Goal: Information Seeking & Learning: Learn about a topic

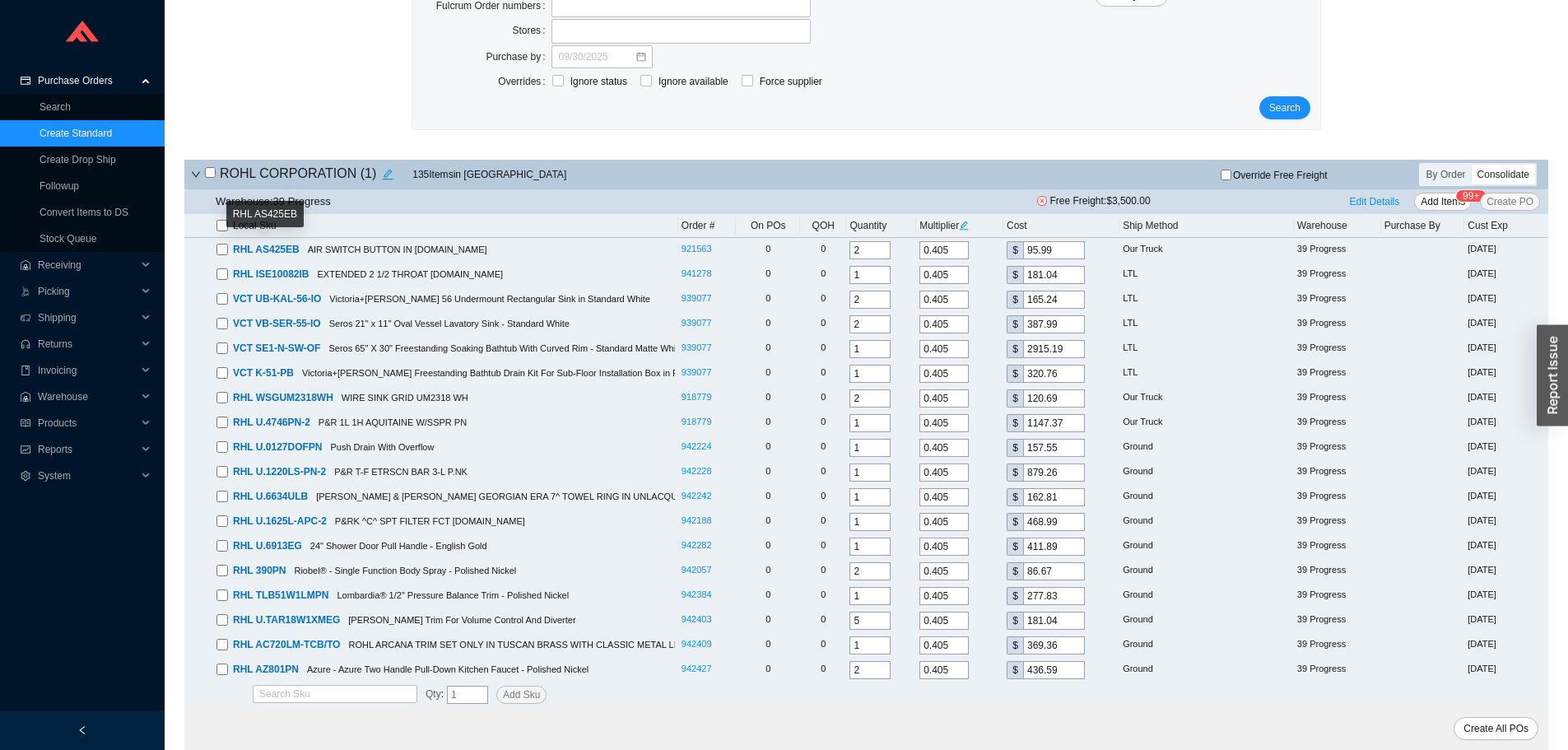
click at [221, 227] on input "checkbox" at bounding box center [222, 225] width 11 height 11
checkbox input "true"
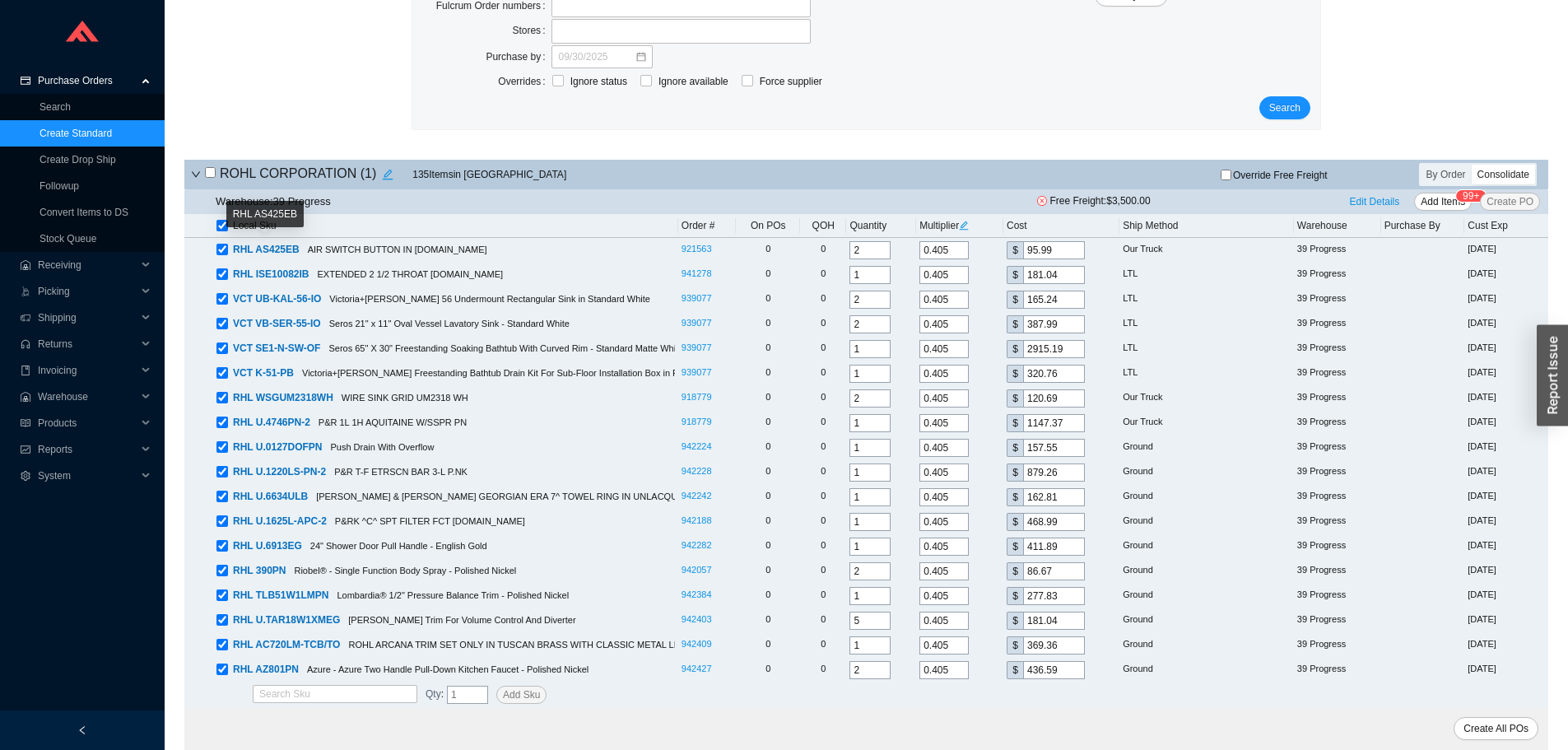
checkbox input "true"
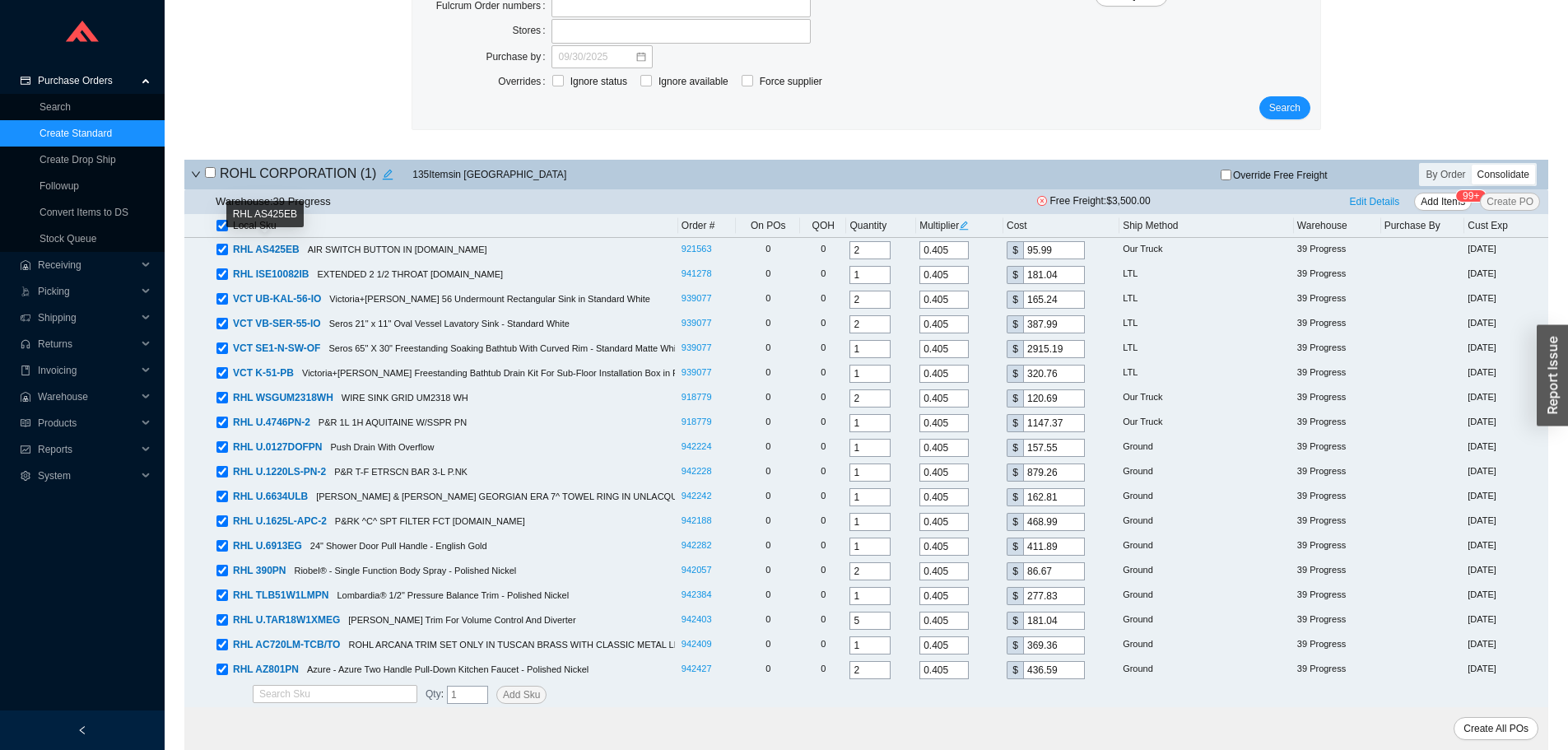
checkbox input "true"
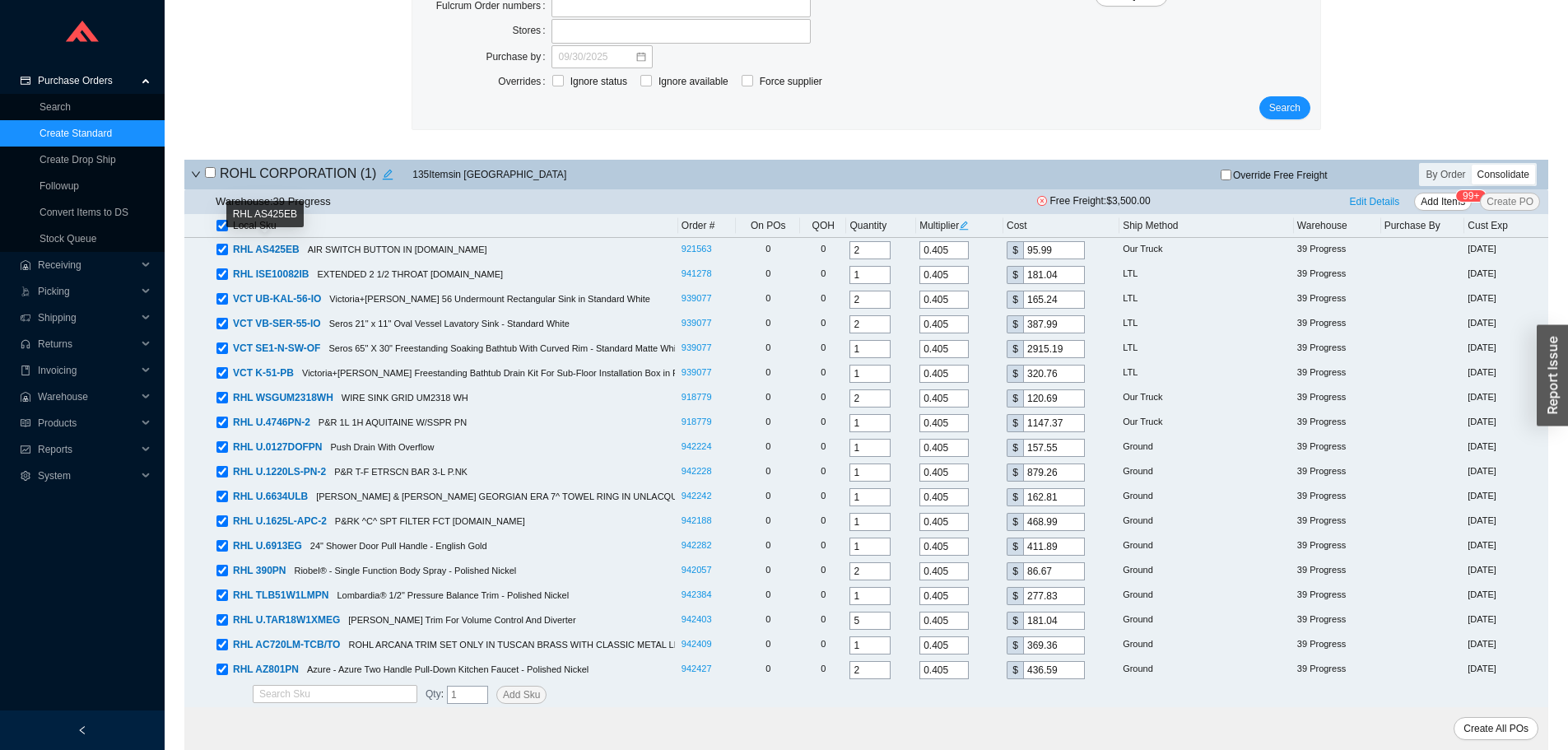
checkbox input "true"
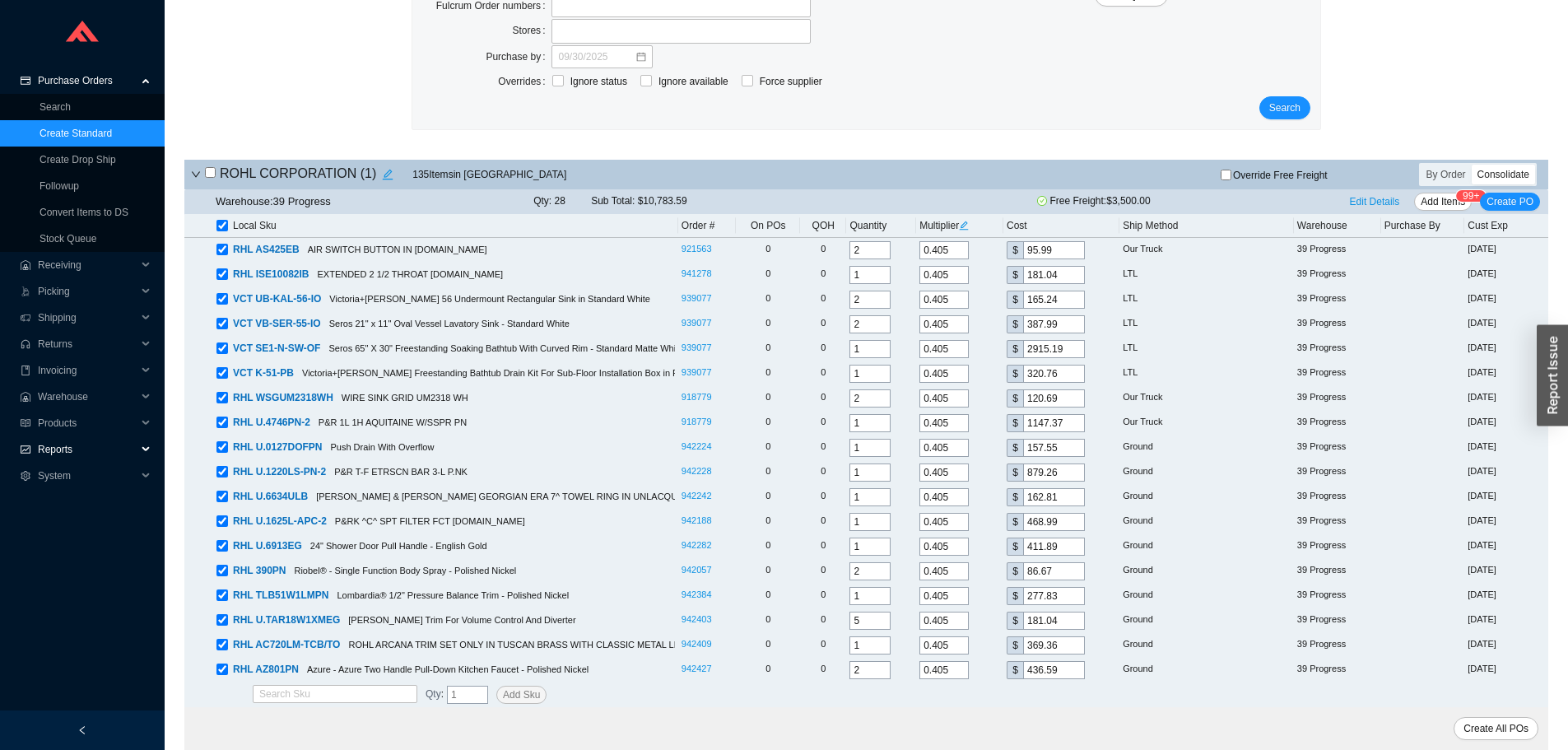
click at [53, 447] on span "Reports" at bounding box center [87, 449] width 99 height 26
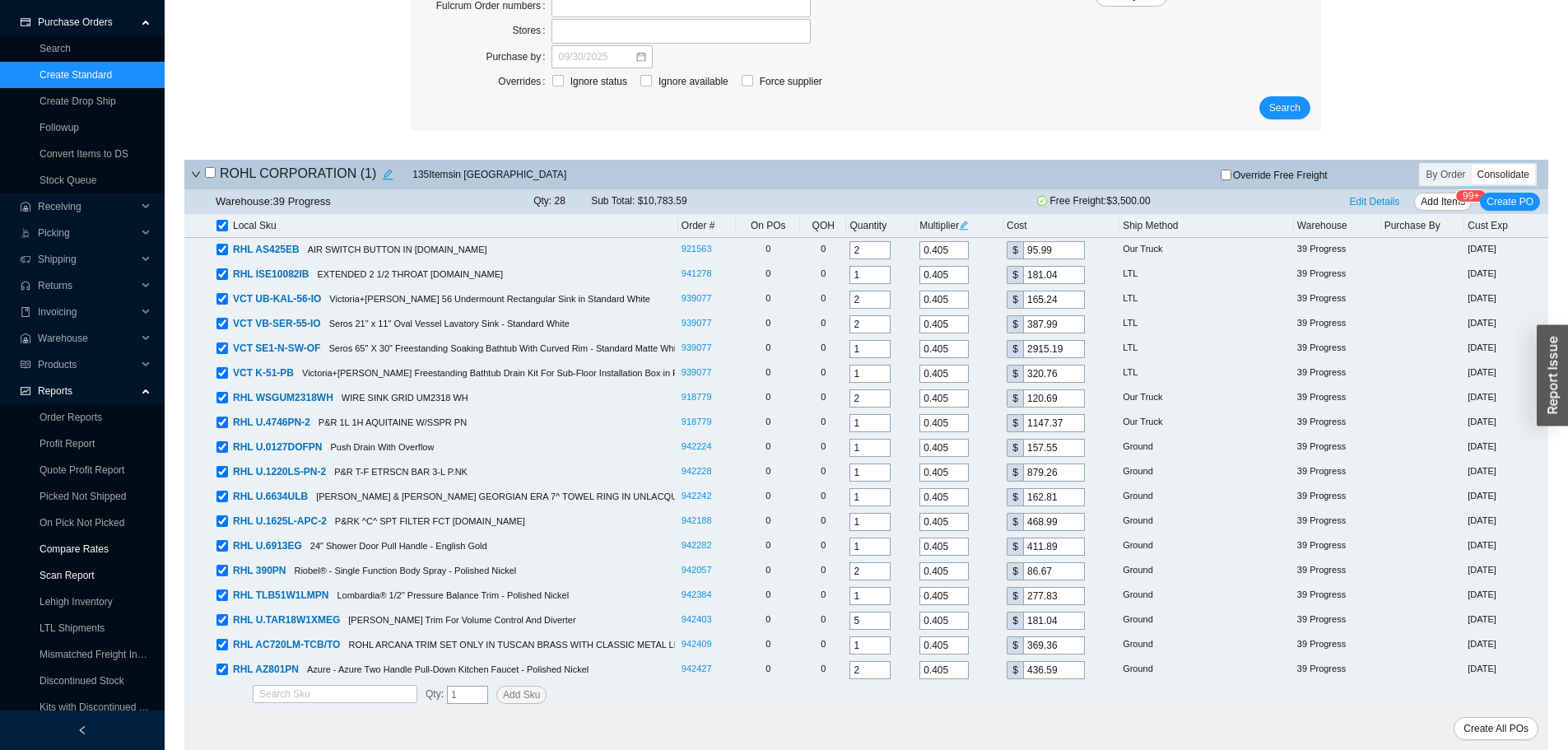
scroll to position [120, 0]
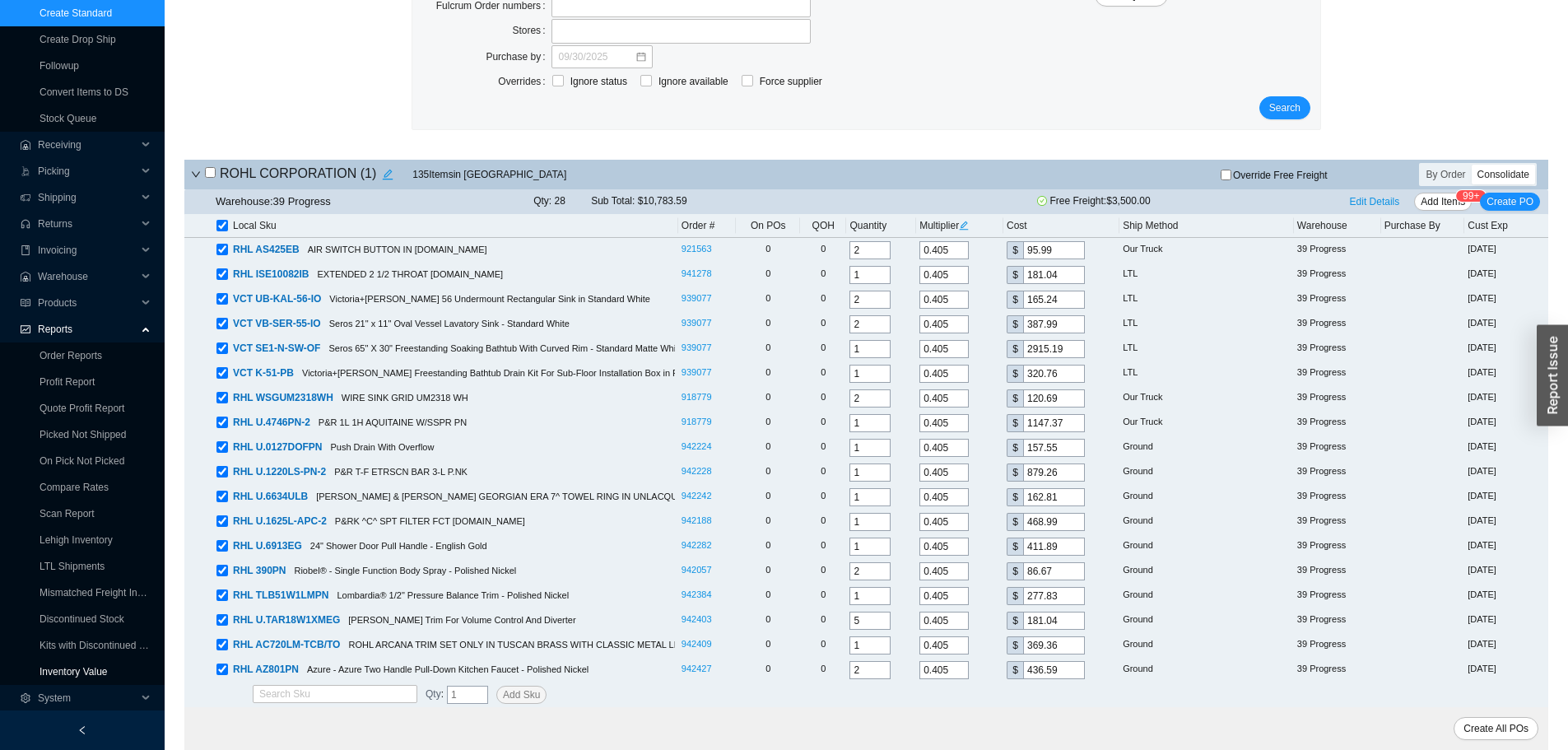
click at [76, 673] on link "Inventory Value" at bounding box center [74, 672] width 69 height 11
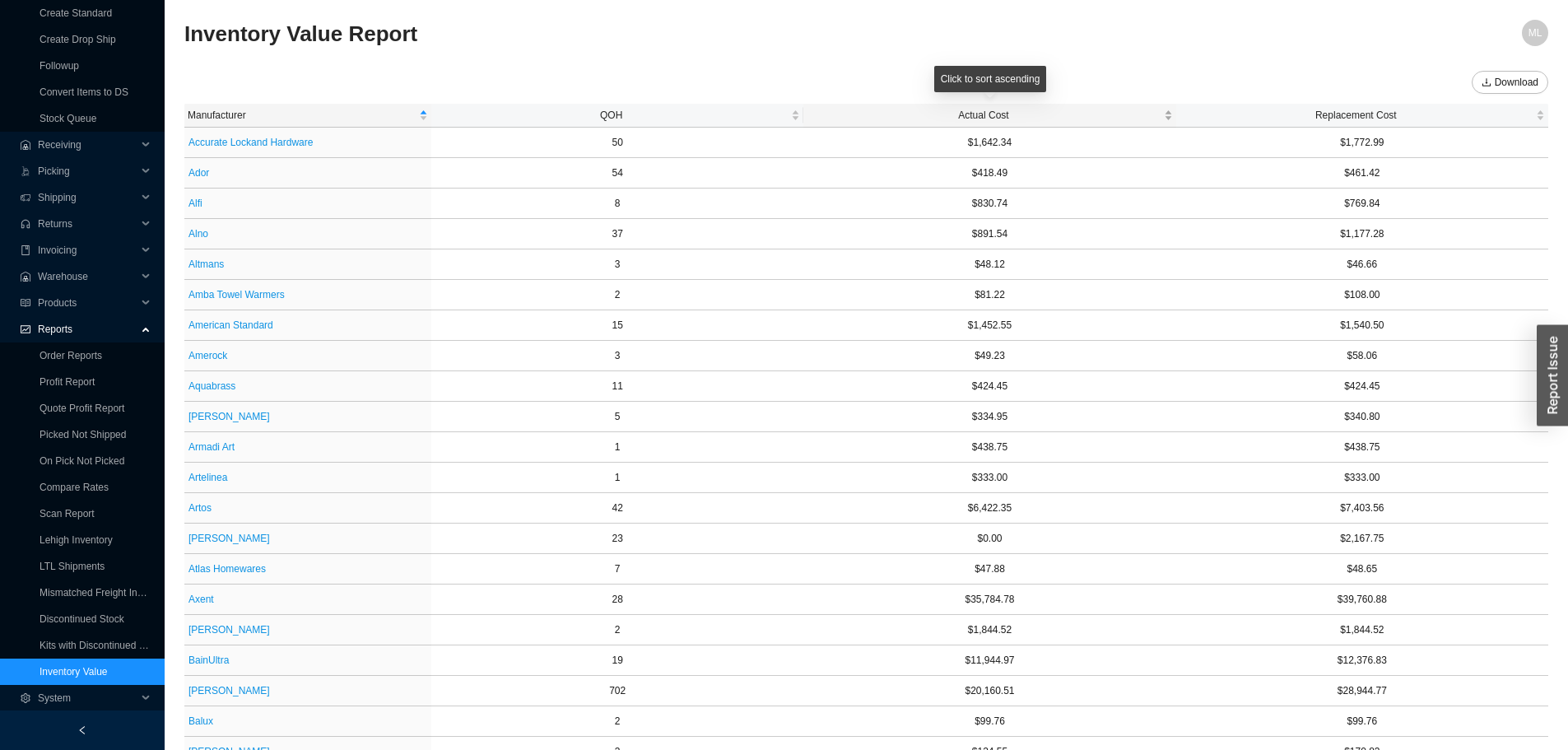
click at [969, 110] on span "Actual Cost" at bounding box center [983, 115] width 353 height 17
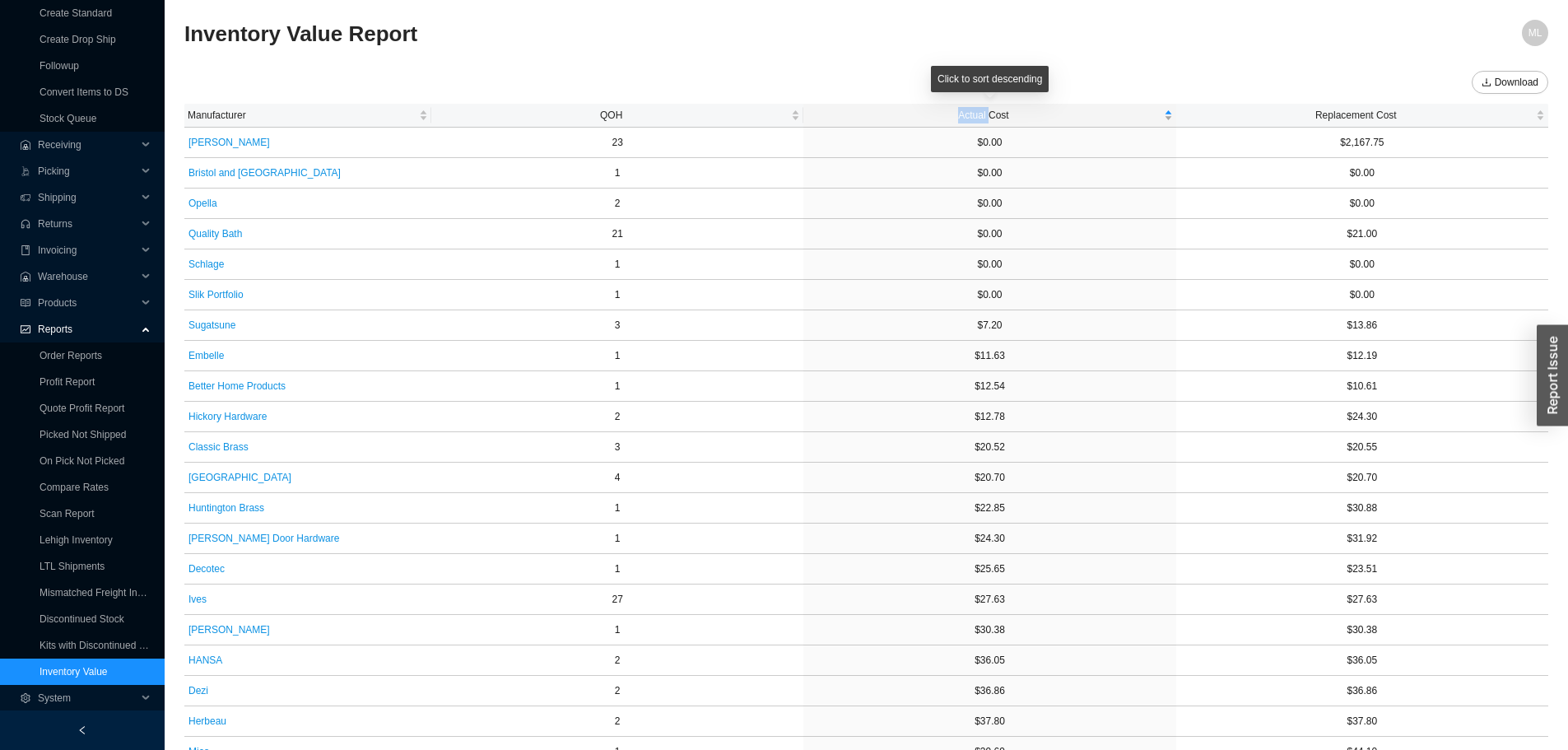
click at [969, 110] on span "Actual Cost" at bounding box center [983, 115] width 353 height 17
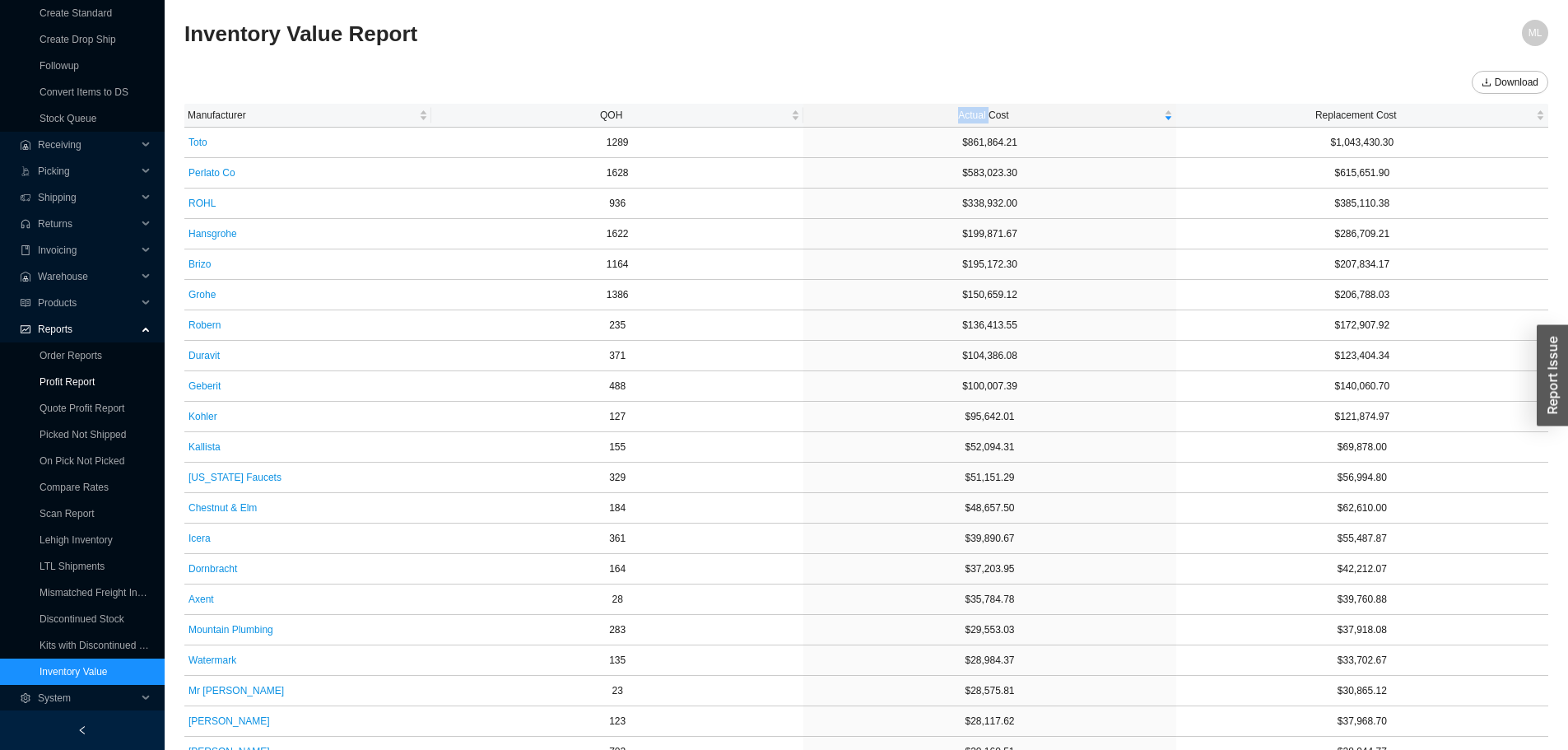
click at [72, 376] on link "Profit Report" at bounding box center [67, 382] width 56 height 11
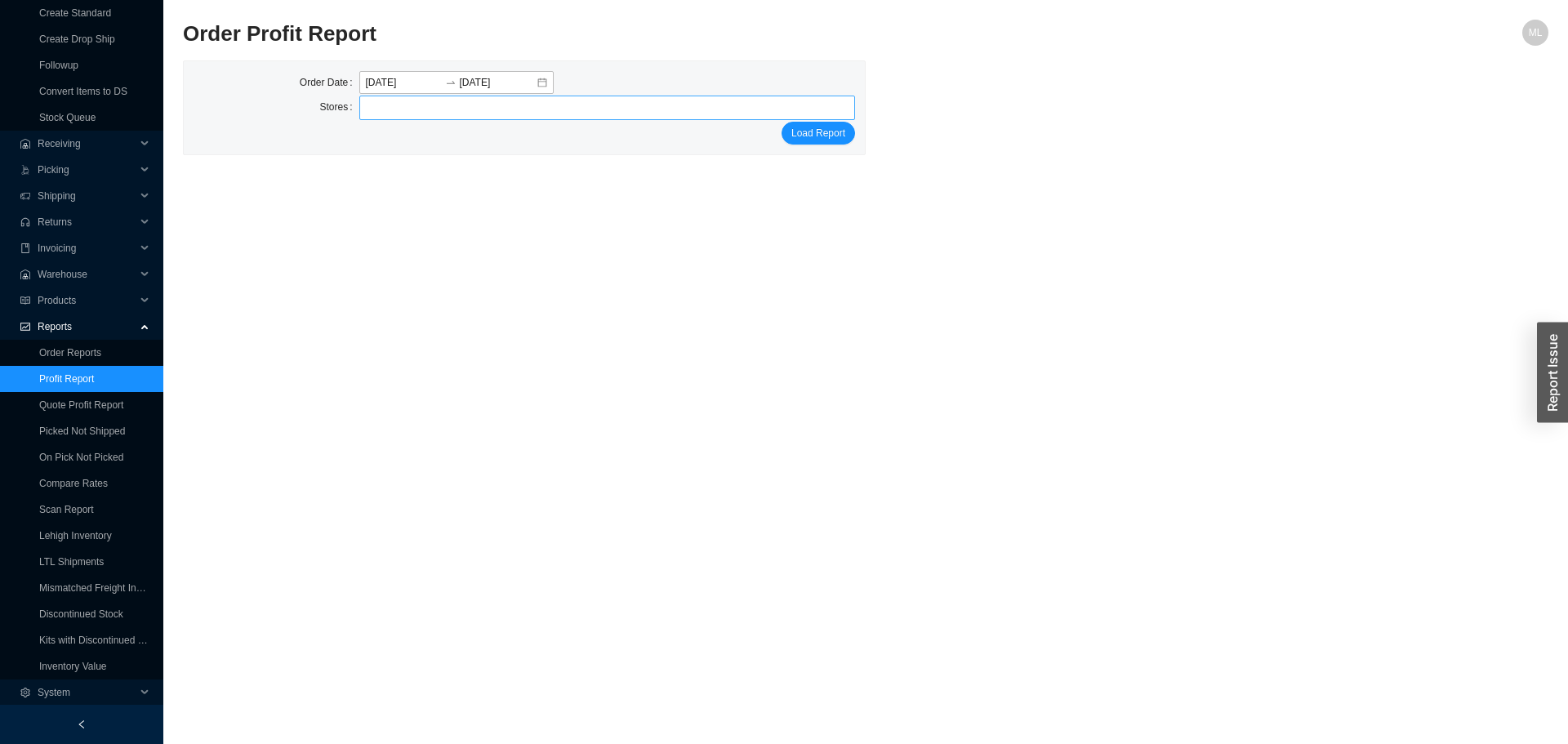
click at [418, 105] on div at bounding box center [601, 108] width 476 height 23
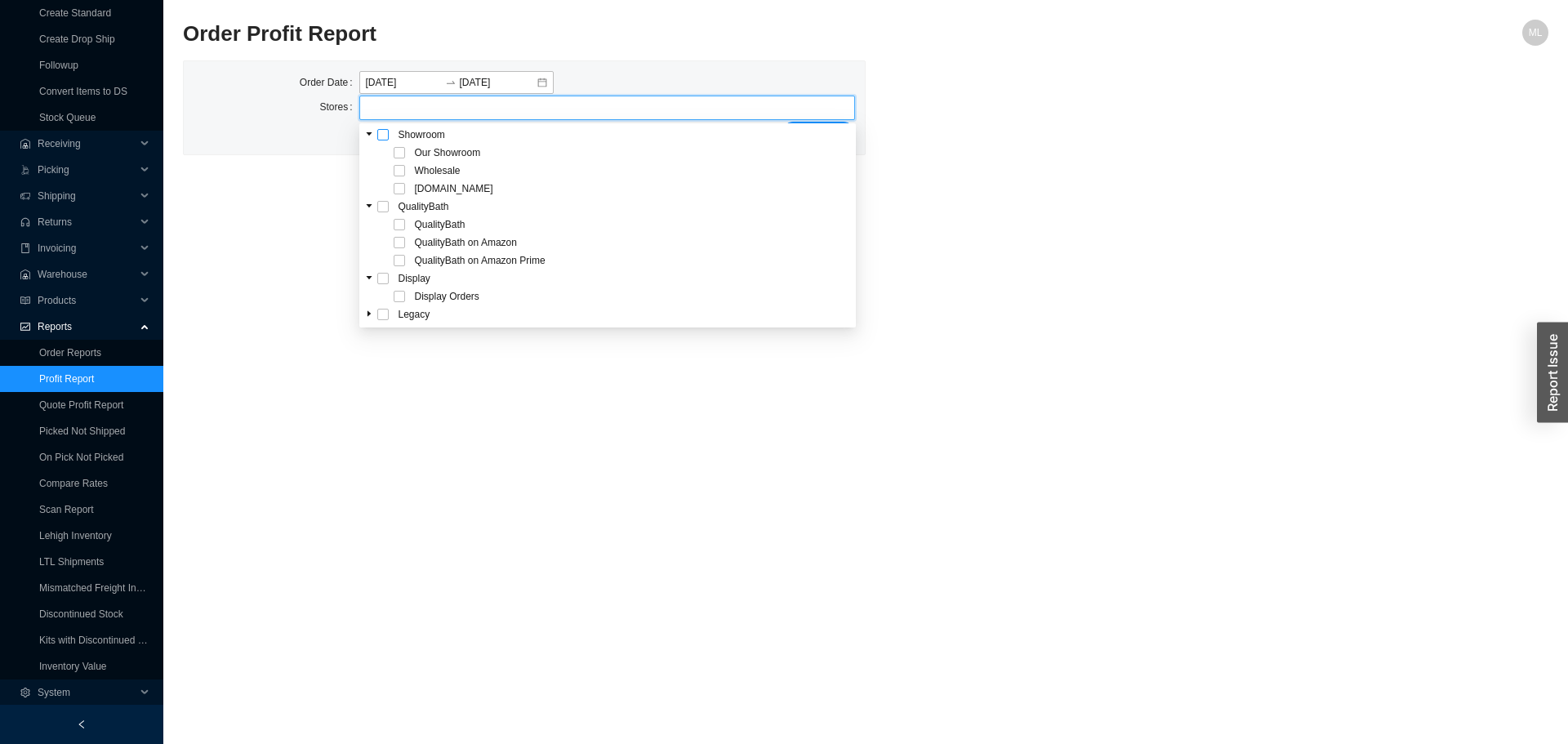
click at [377, 137] on span at bounding box center [382, 135] width 11 height 11
click at [1041, 157] on main "Order Profit Report ML Order Date [DATE] [DATE] Stores Our Showroom Wholesale […" at bounding box center [865, 381] width 1365 height 724
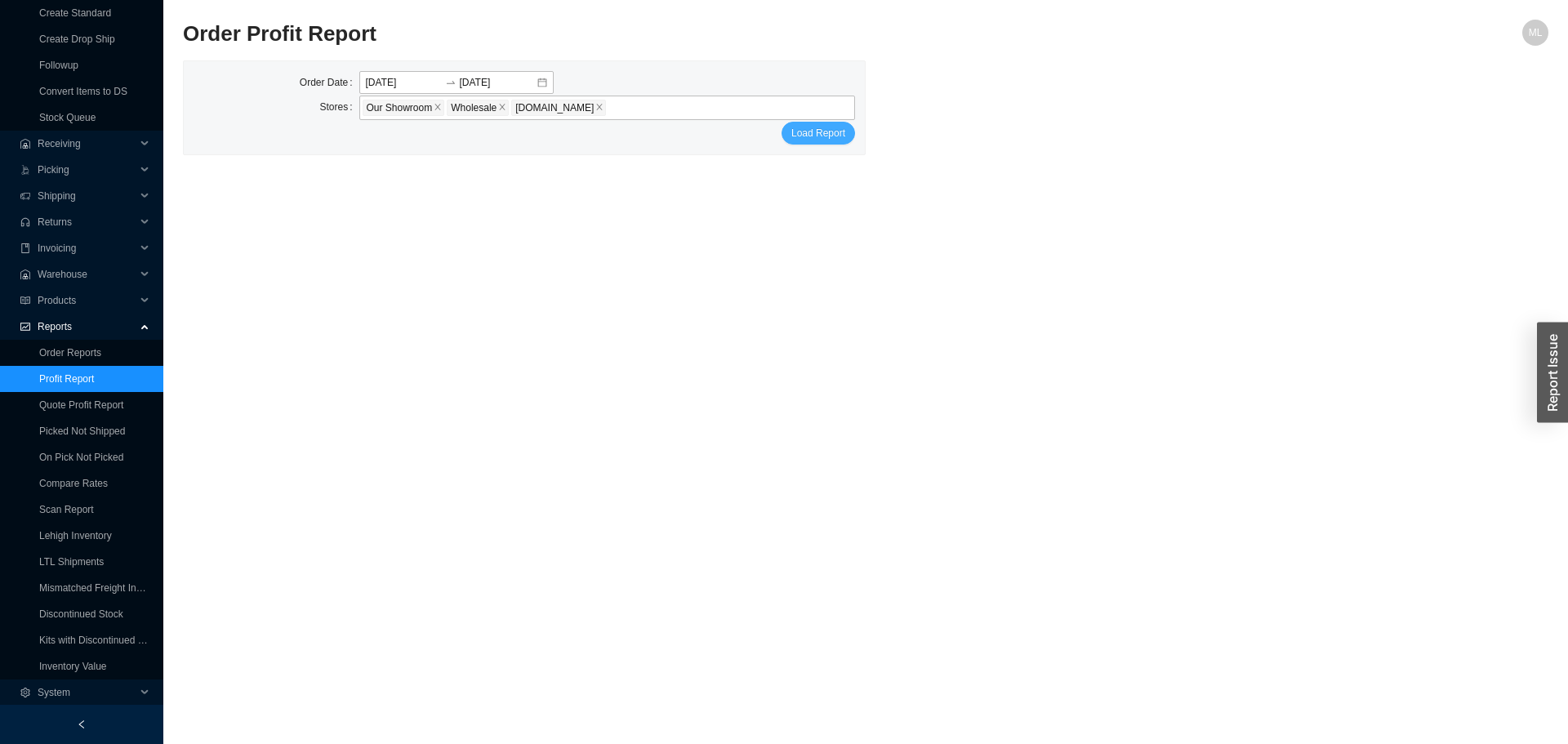
click at [831, 131] on span "Load Report" at bounding box center [819, 133] width 54 height 17
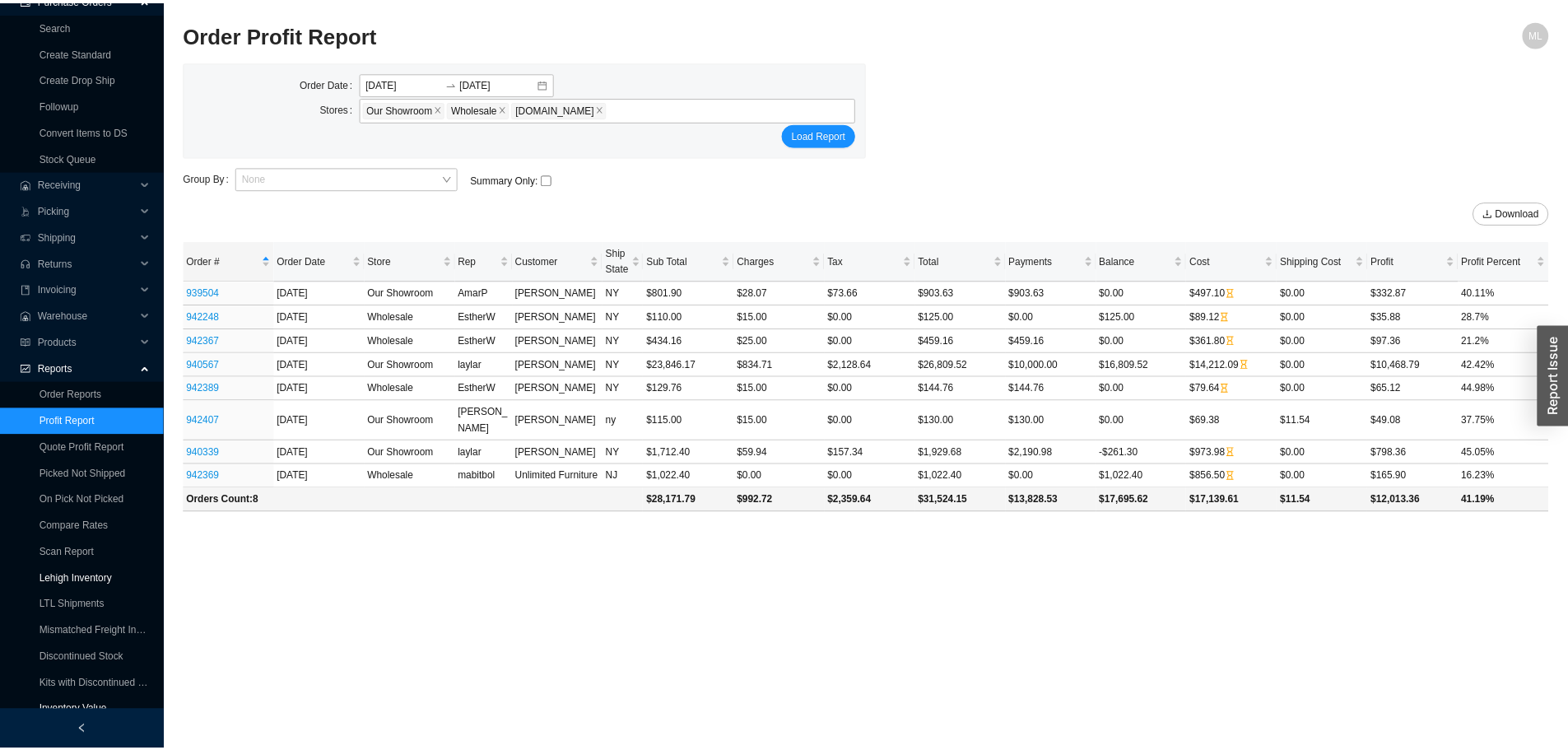
scroll to position [120, 0]
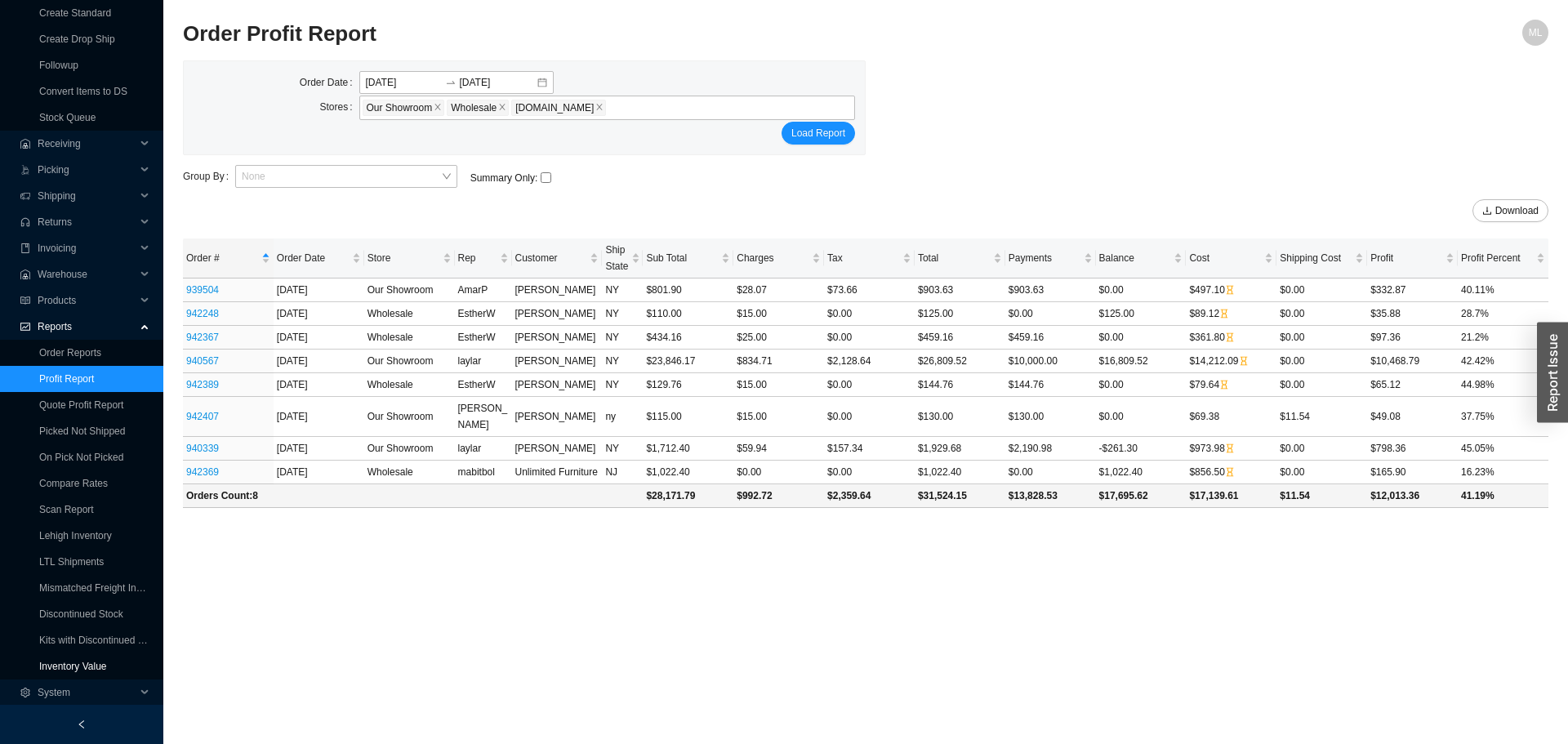
click at [80, 661] on link "Inventory Value" at bounding box center [73, 666] width 68 height 11
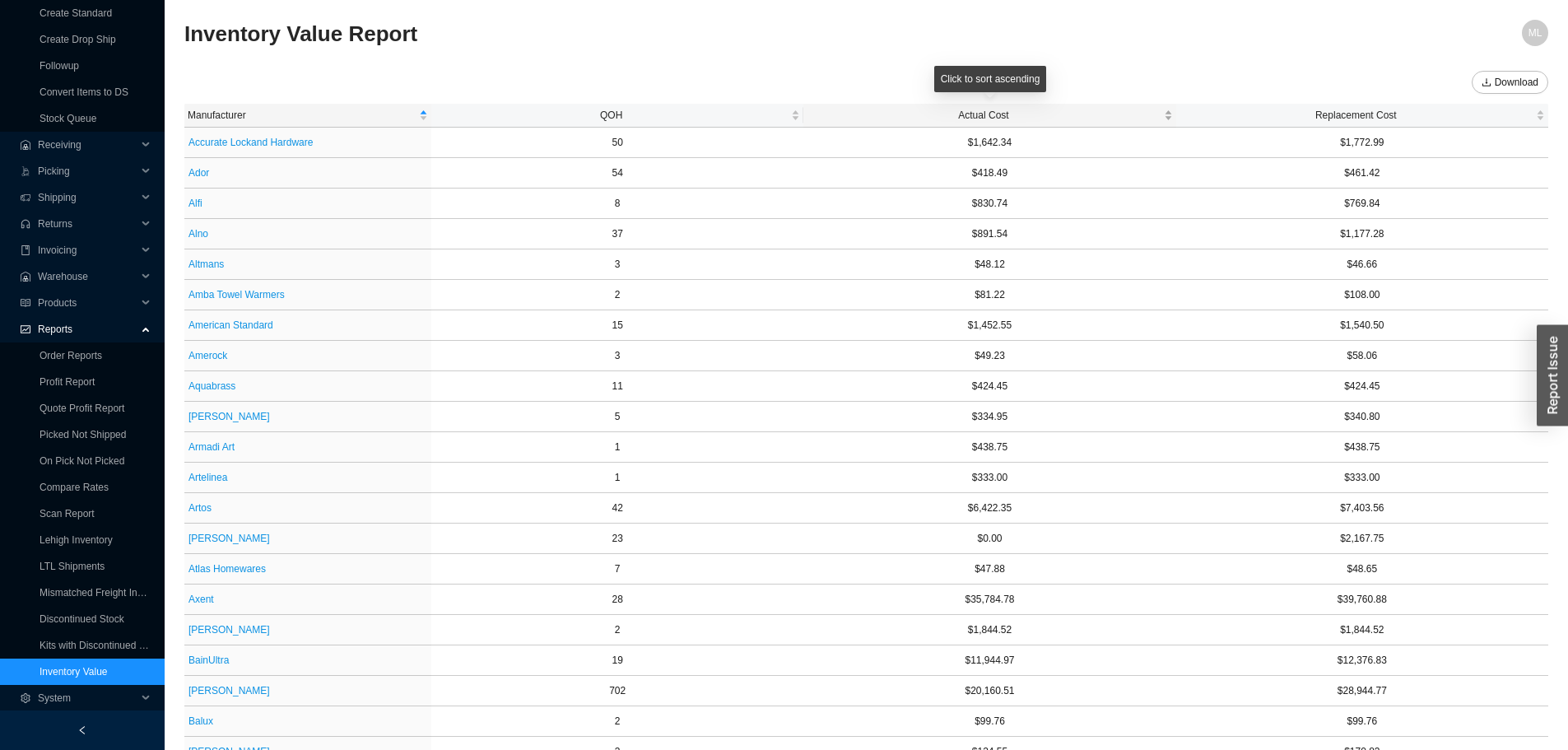
click at [990, 108] on span "Actual Cost" at bounding box center [983, 115] width 353 height 17
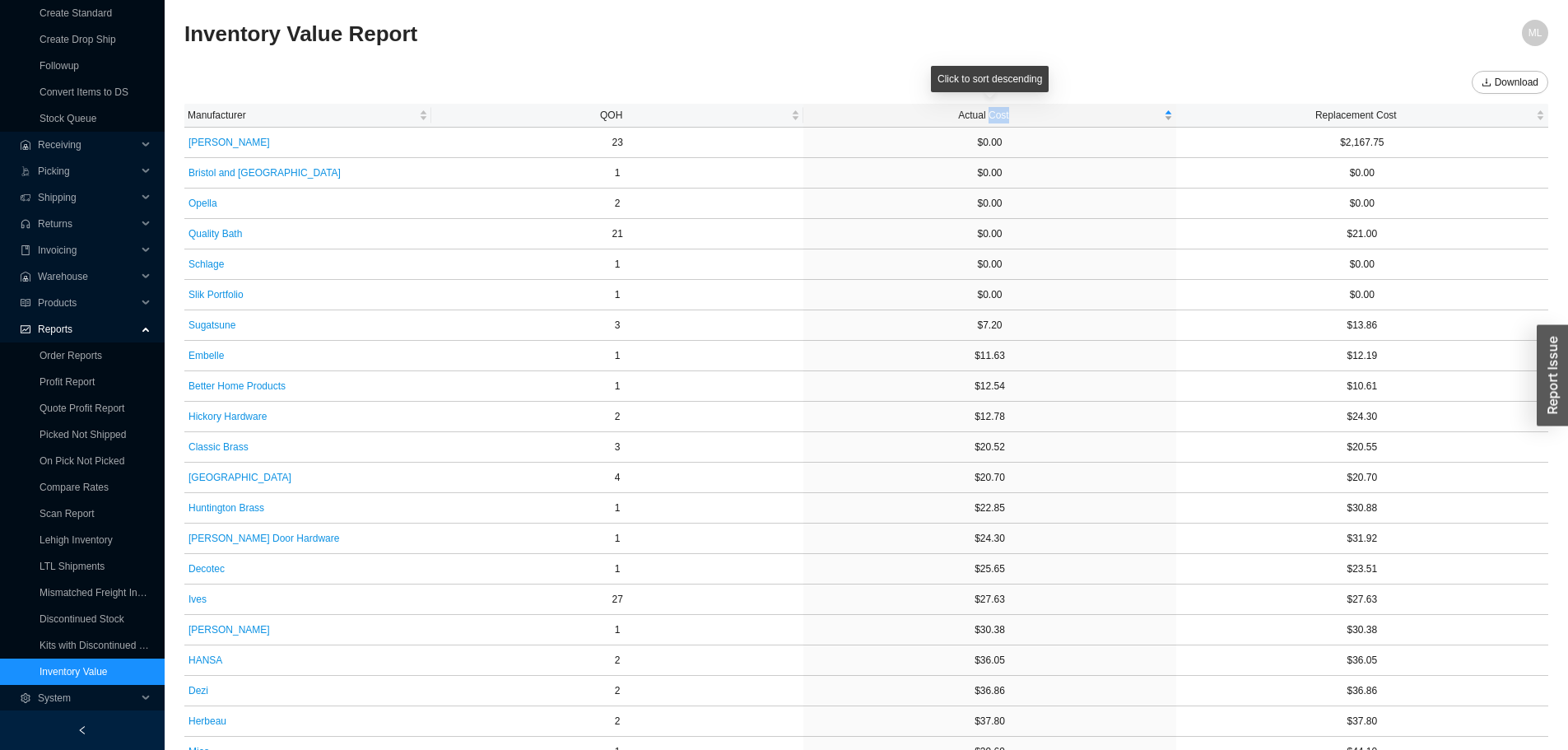
click at [990, 108] on span "Actual Cost" at bounding box center [983, 115] width 353 height 17
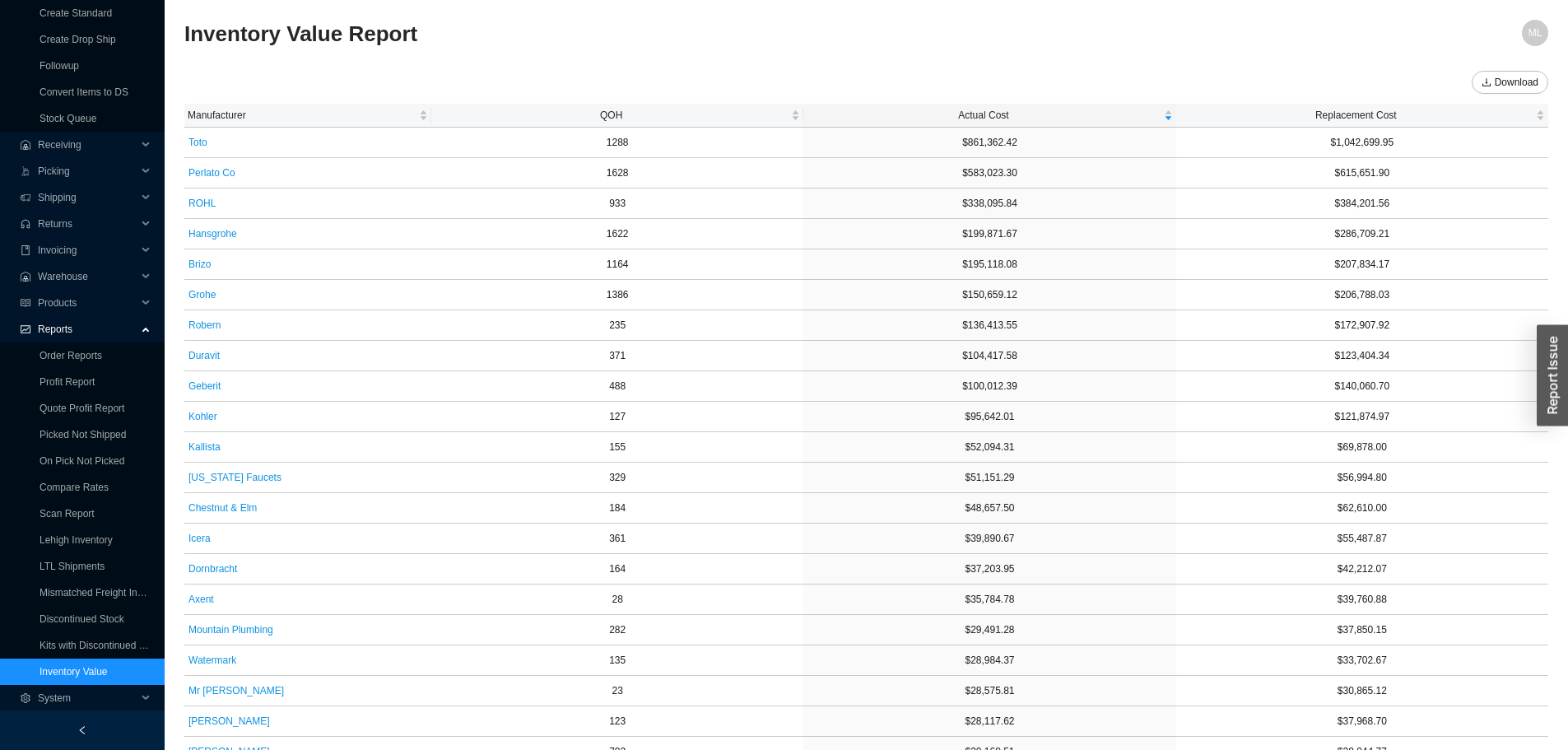
click at [1176, 20] on h2 "Inventory Value Report" at bounding box center [695, 33] width 1023 height 29
